Goal: Information Seeking & Learning: Learn about a topic

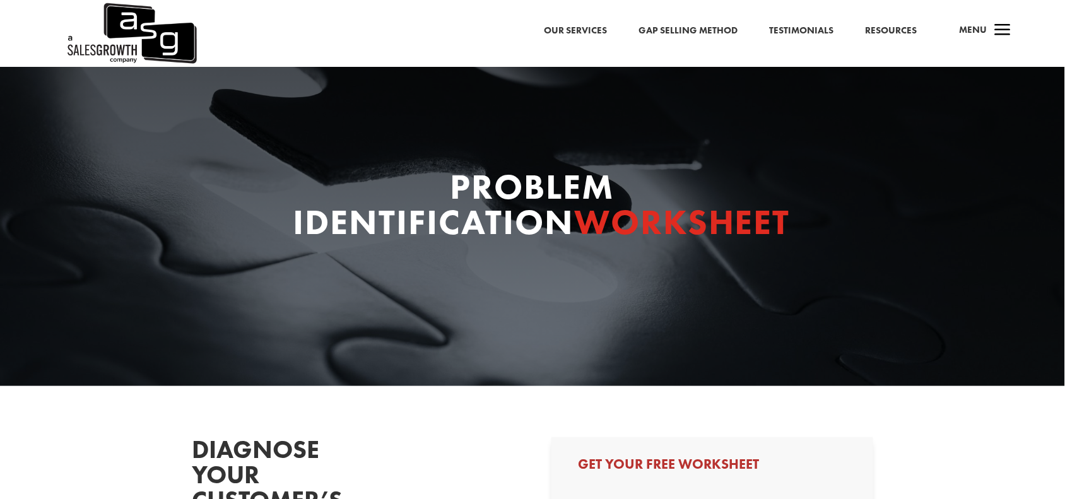
select select "Other"
click at [1005, 24] on span "a" at bounding box center [1003, 30] width 25 height 25
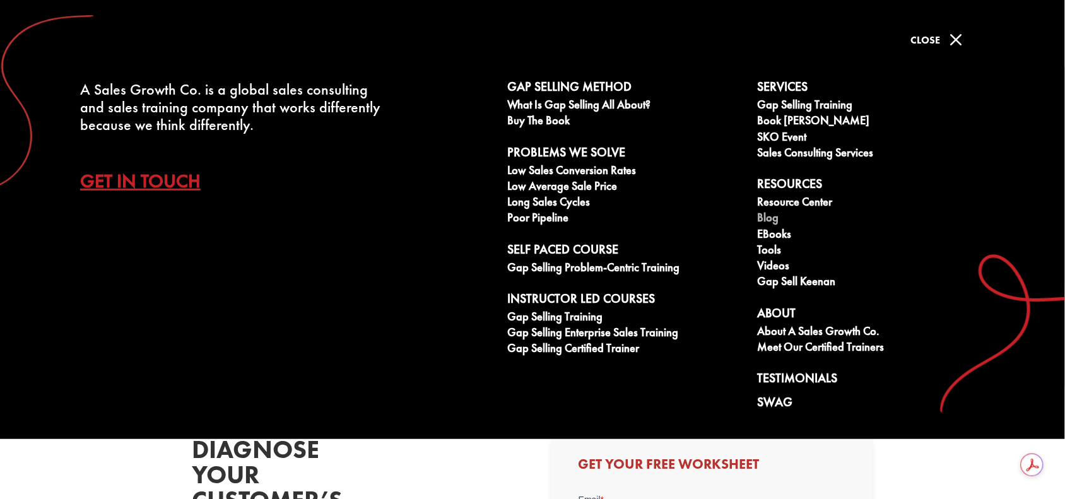
click at [771, 219] on link "Blog" at bounding box center [876, 219] width 237 height 16
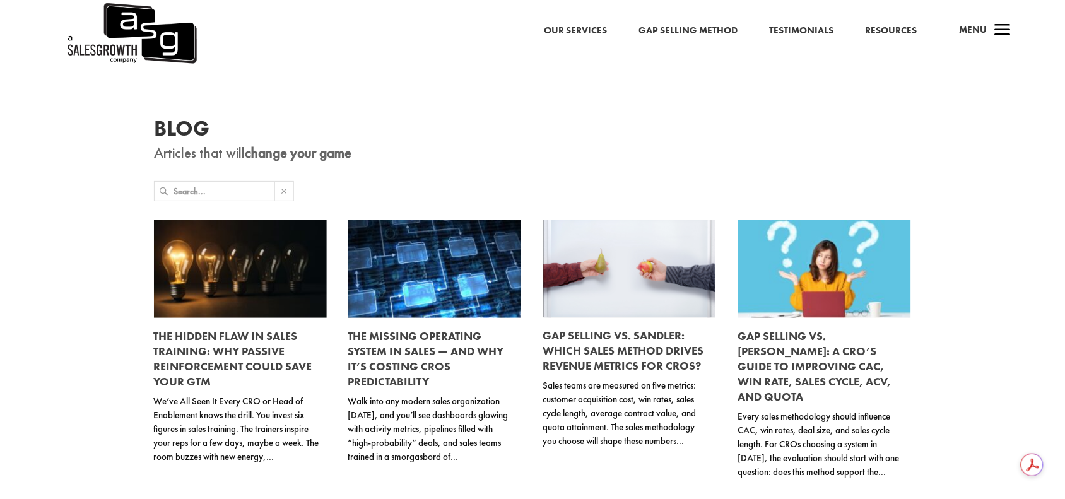
click at [237, 189] on input "text" at bounding box center [224, 191] width 101 height 19
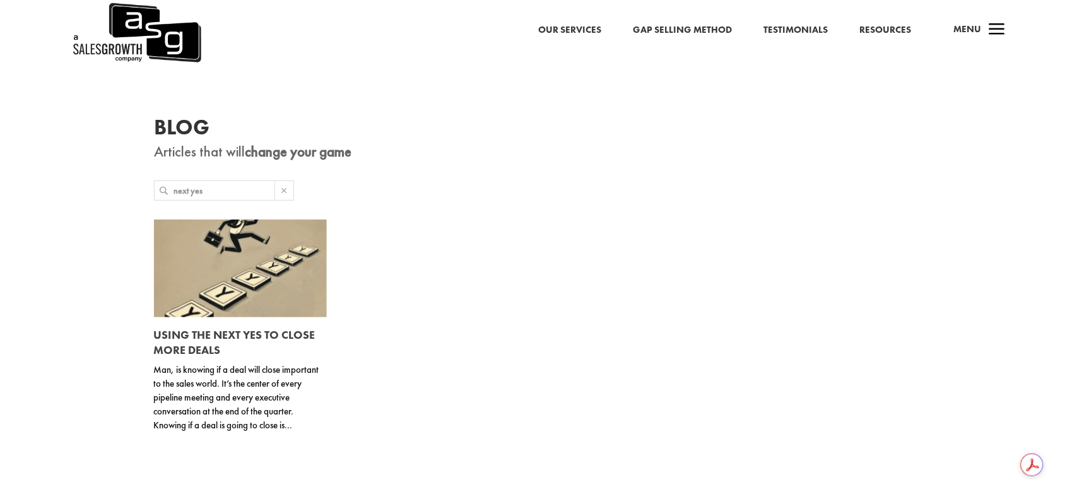
type input "next yes"
click at [205, 303] on link at bounding box center [240, 269] width 173 height 98
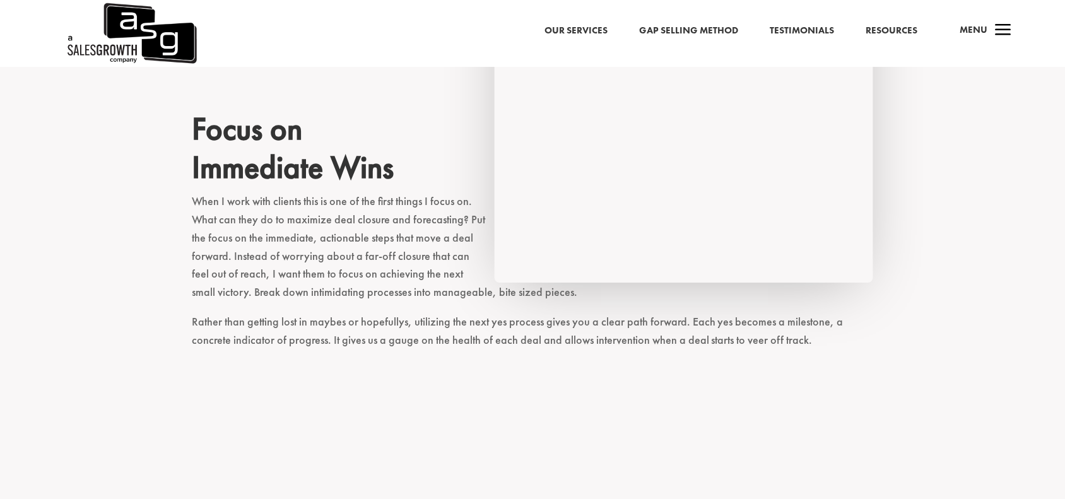
scroll to position [1105, 0]
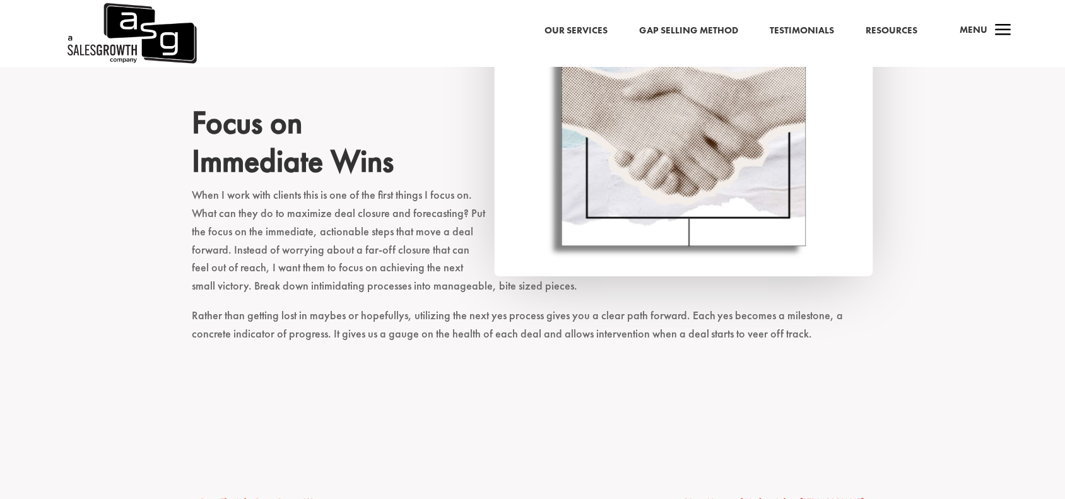
click at [878, 29] on link "Resources" at bounding box center [892, 31] width 52 height 16
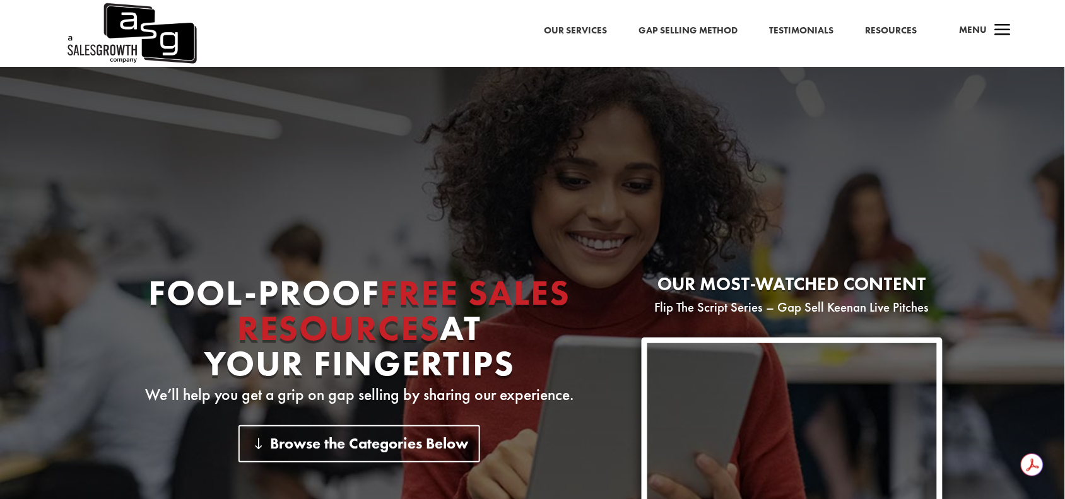
click at [996, 32] on span "a" at bounding box center [1003, 30] width 25 height 25
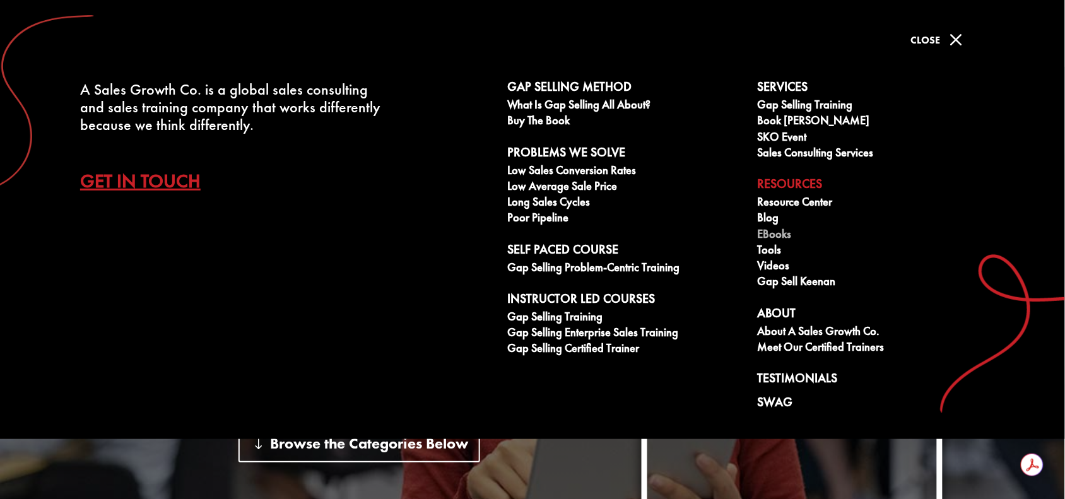
click at [783, 234] on link "eBooks" at bounding box center [876, 236] width 237 height 16
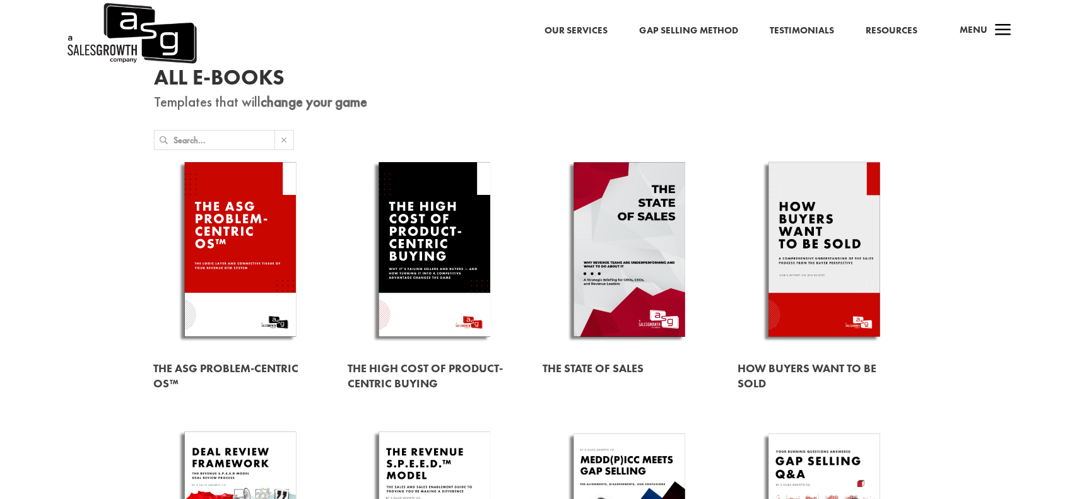
scroll to position [79, 0]
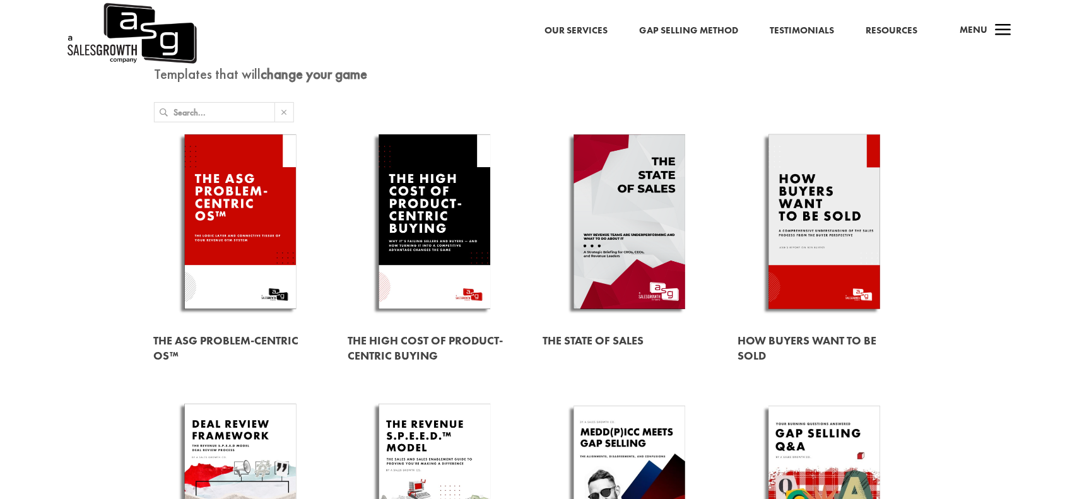
click at [246, 224] on link at bounding box center [240, 224] width 173 height 197
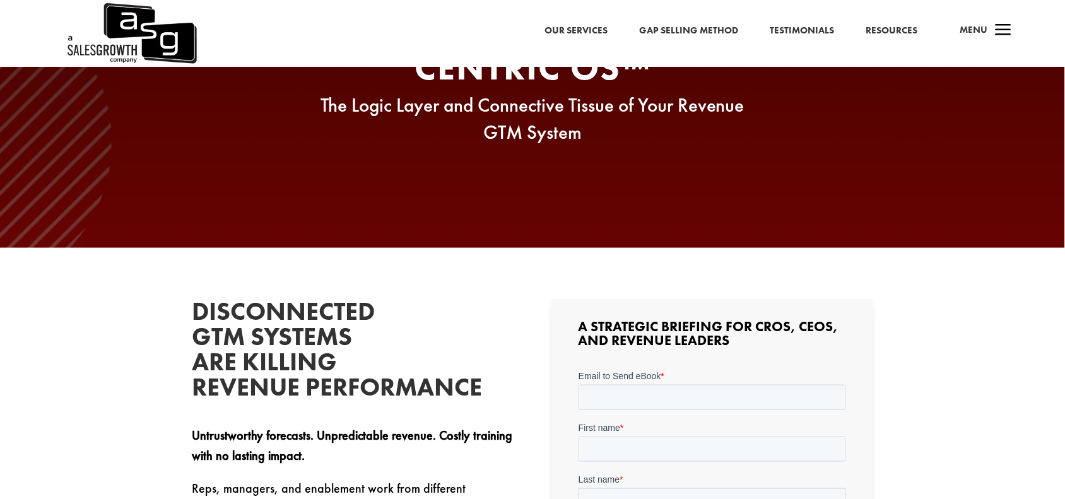
scroll to position [158, 0]
